Goal: Information Seeking & Learning: Learn about a topic

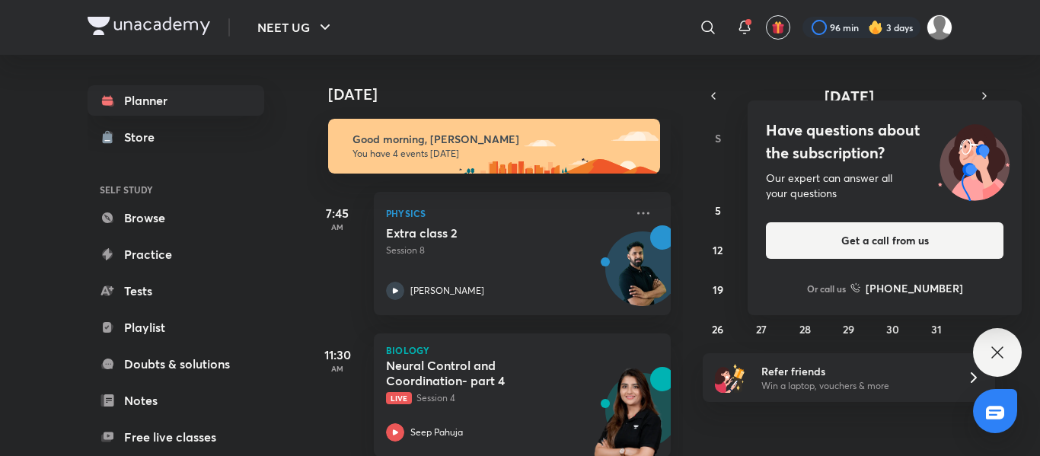
click at [518, 333] on div "Have questions about the subscription? Our expert can answer all your questions…" at bounding box center [997, 352] width 49 height 49
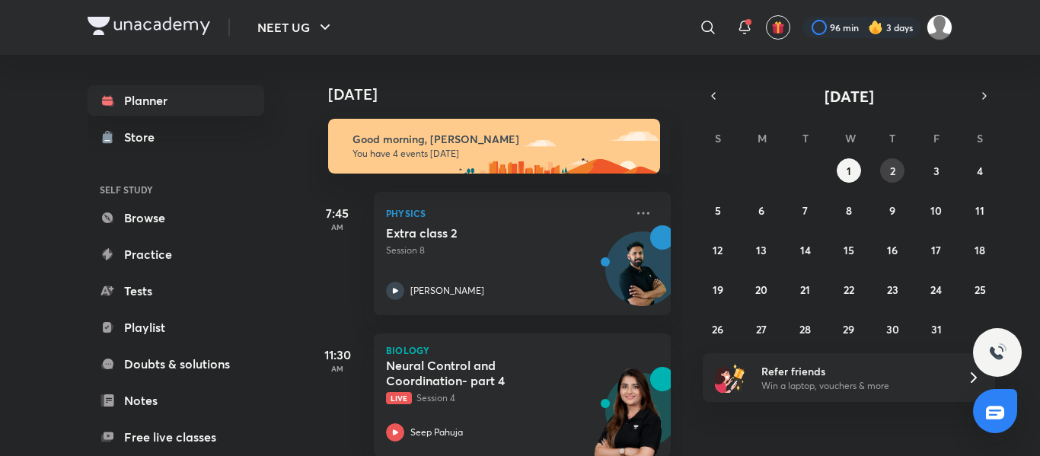
click at [518, 167] on abbr "2" at bounding box center [892, 171] width 5 height 14
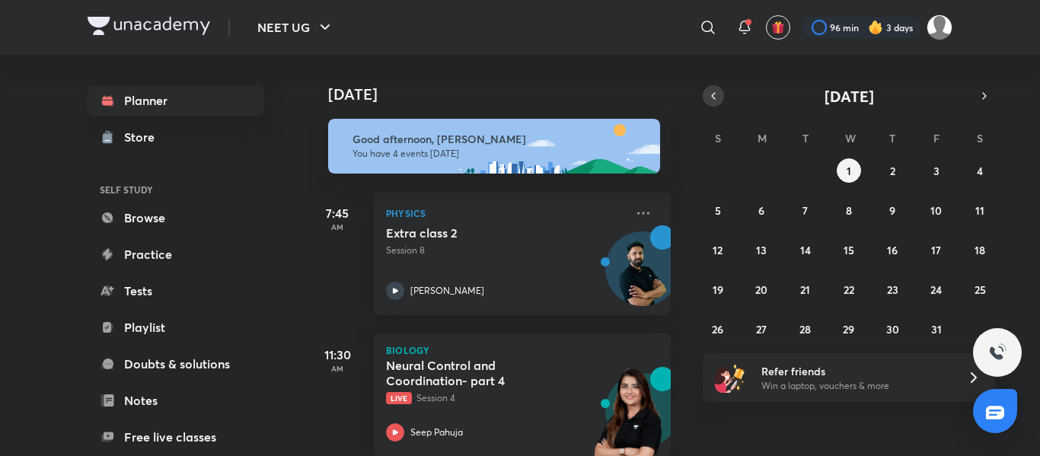
click at [712, 100] on icon "button" at bounding box center [713, 96] width 12 height 14
click at [805, 322] on abbr "30" at bounding box center [805, 329] width 13 height 14
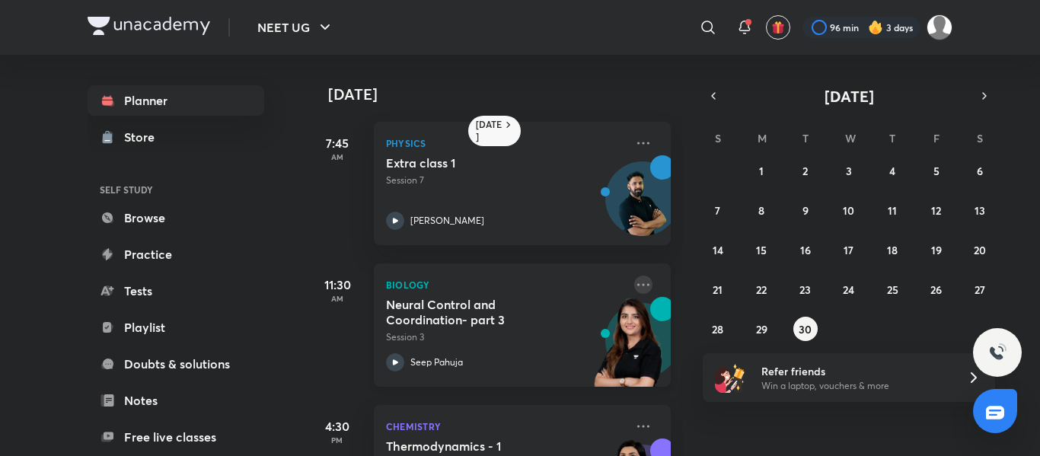
click at [635, 281] on icon at bounding box center [643, 285] width 18 height 18
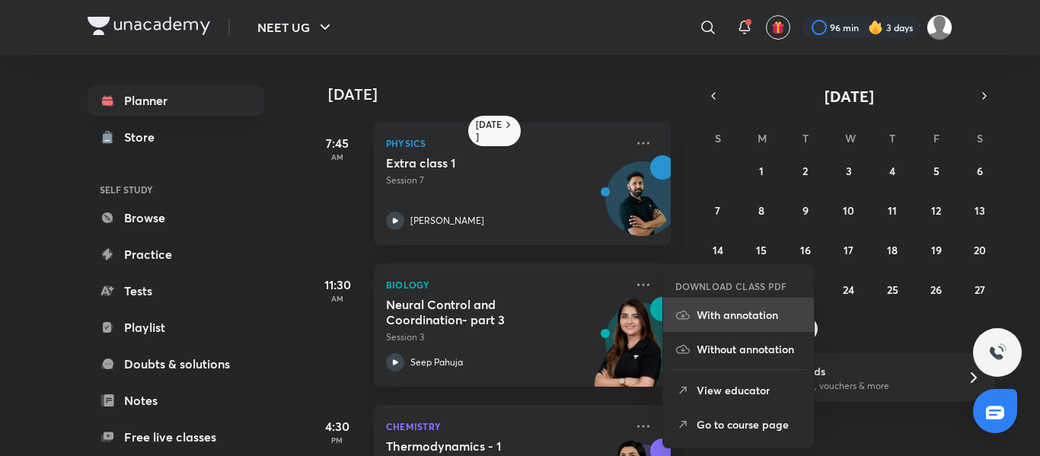
click at [694, 313] on li "With annotation" at bounding box center [738, 315] width 151 height 34
